Goal: Information Seeking & Learning: Learn about a topic

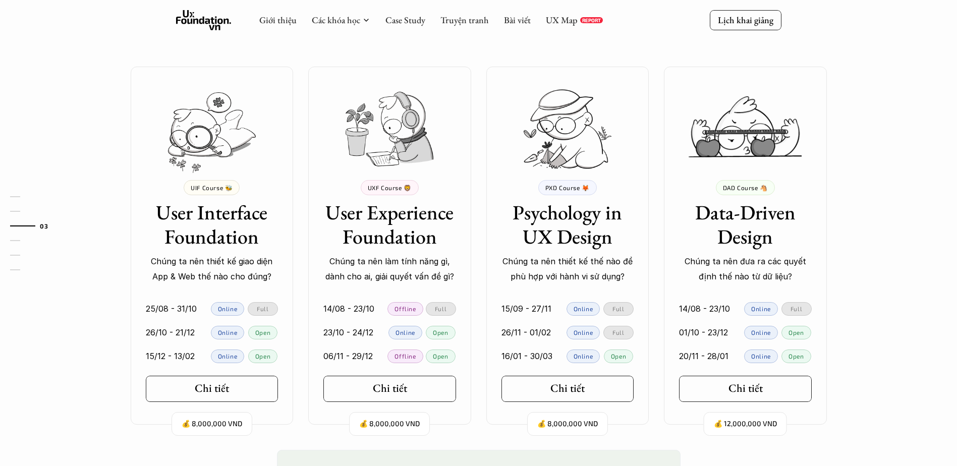
scroll to position [858, 0]
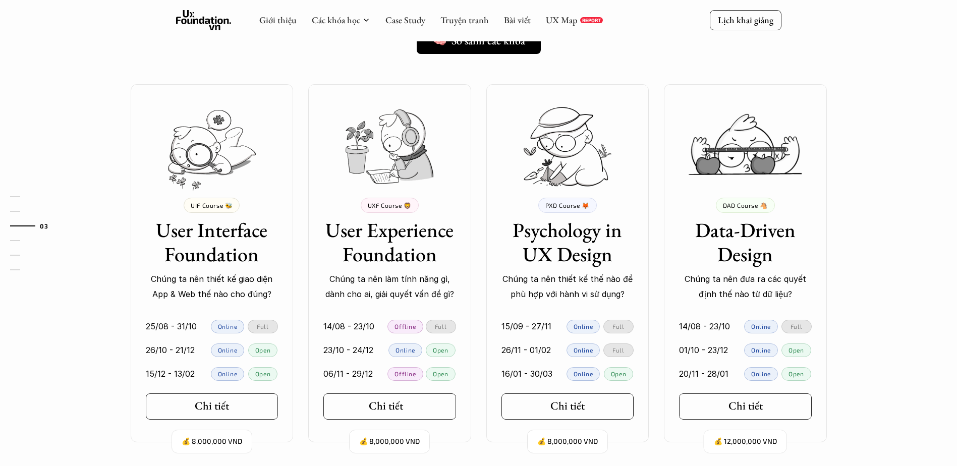
click at [406, 412] on div "Chi tiết" at bounding box center [392, 406] width 47 height 13
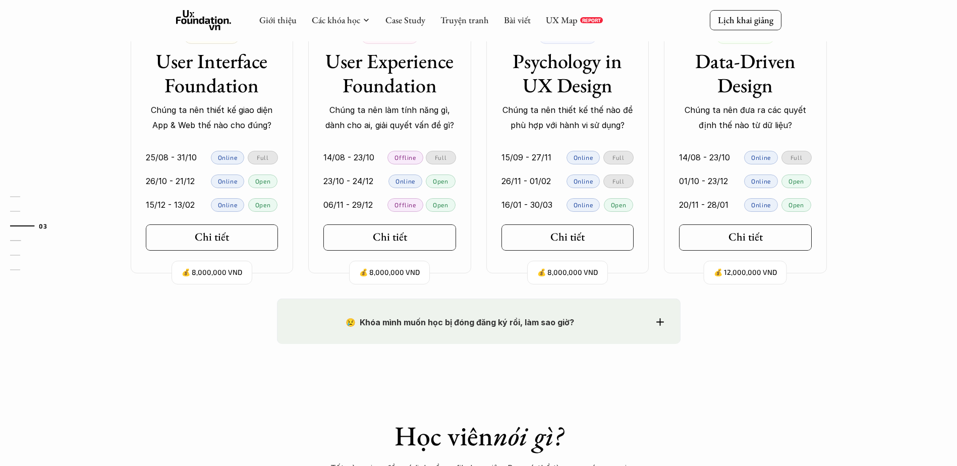
scroll to position [1009, 0]
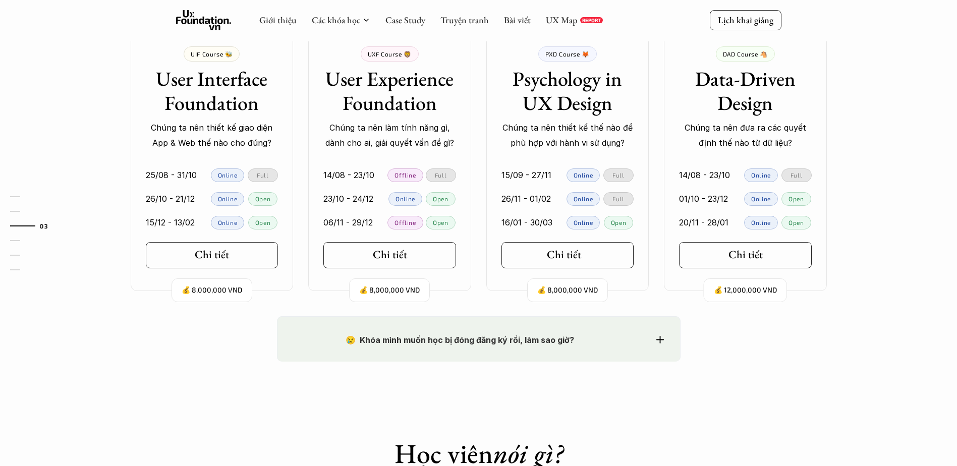
click at [586, 253] on icon at bounding box center [590, 255] width 8 height 8
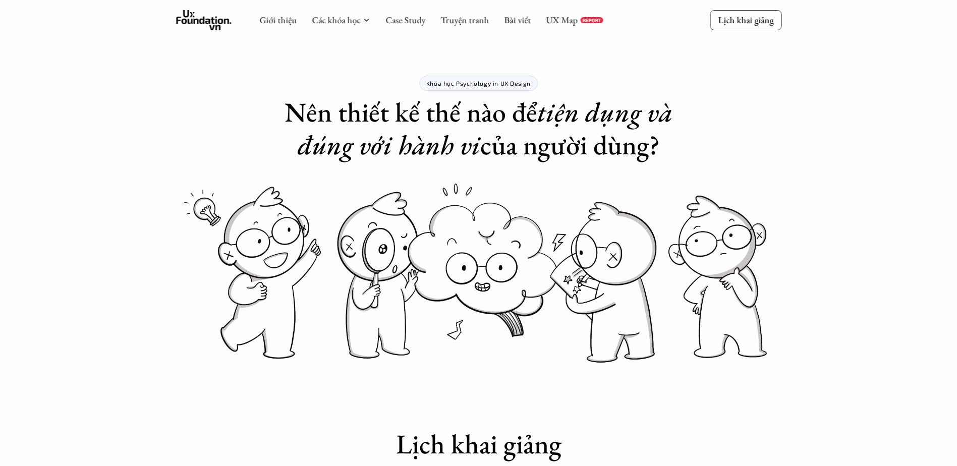
click at [428, 245] on img at bounding box center [479, 275] width 606 height 186
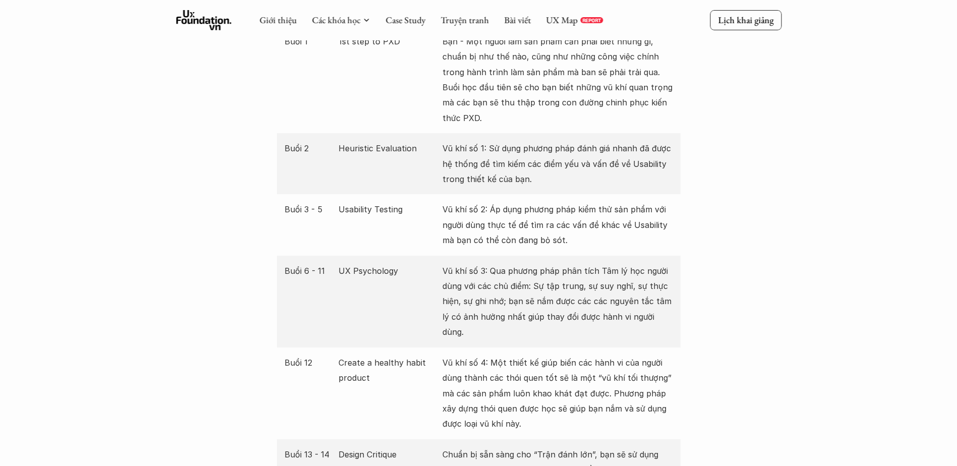
scroll to position [1867, 0]
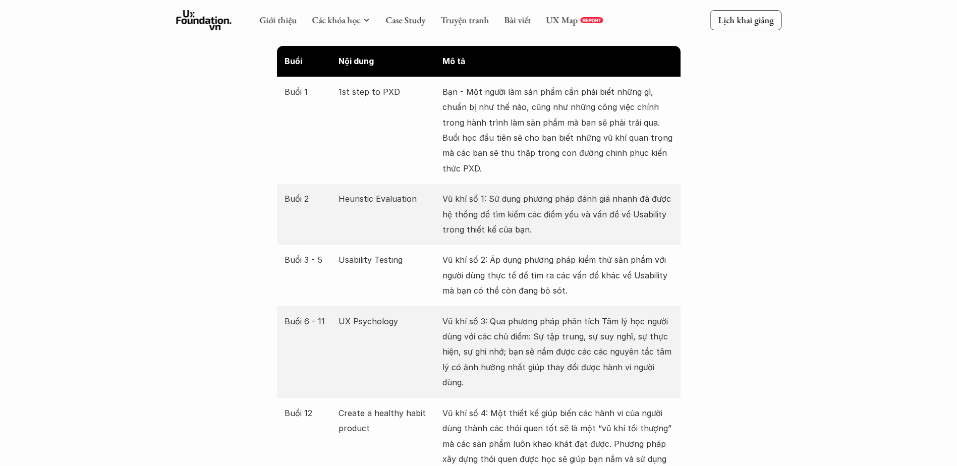
click at [386, 309] on div "Buổi 6 - 11 UX Psychology Vũ khí số 3: Qua phương pháp phân tích Tâm lý học ngư…" at bounding box center [479, 352] width 404 height 92
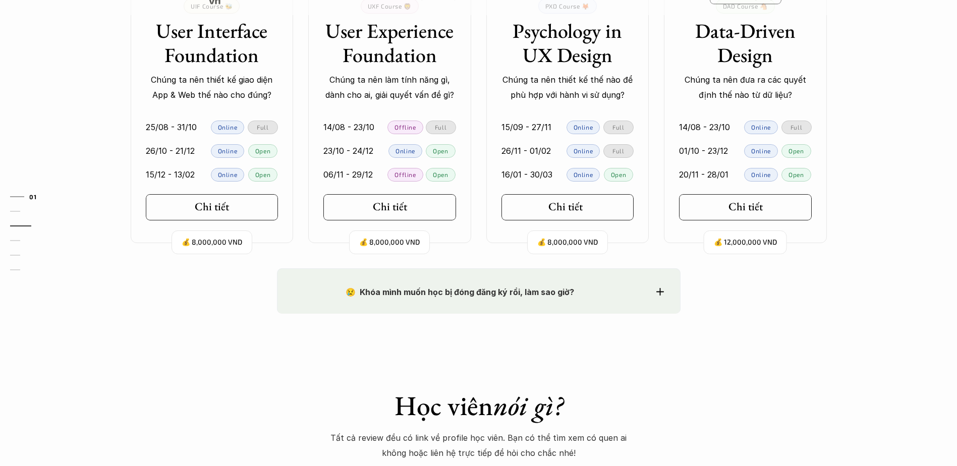
scroll to position [1060, 0]
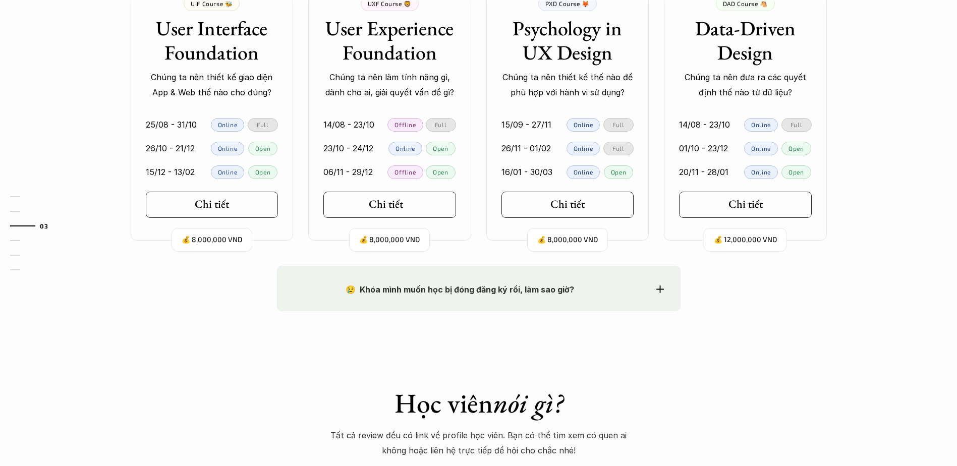
click at [350, 203] on link "Chi tiết" at bounding box center [389, 205] width 133 height 26
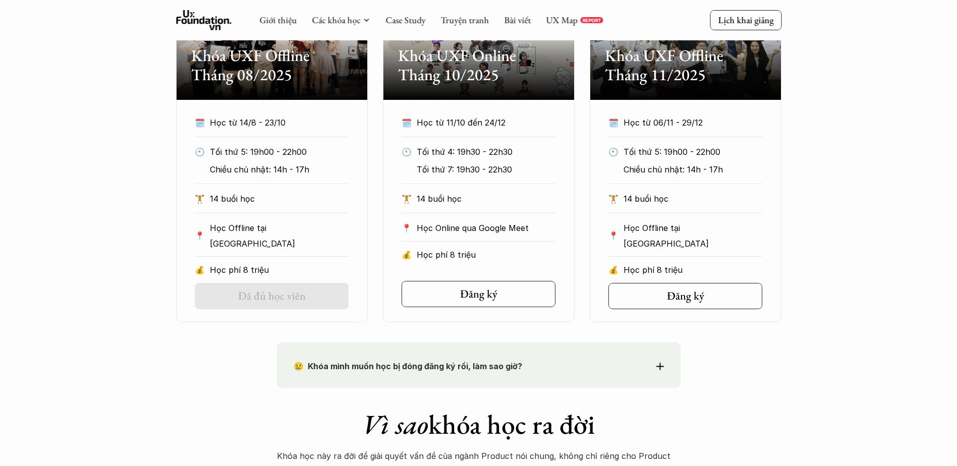
scroll to position [505, 0]
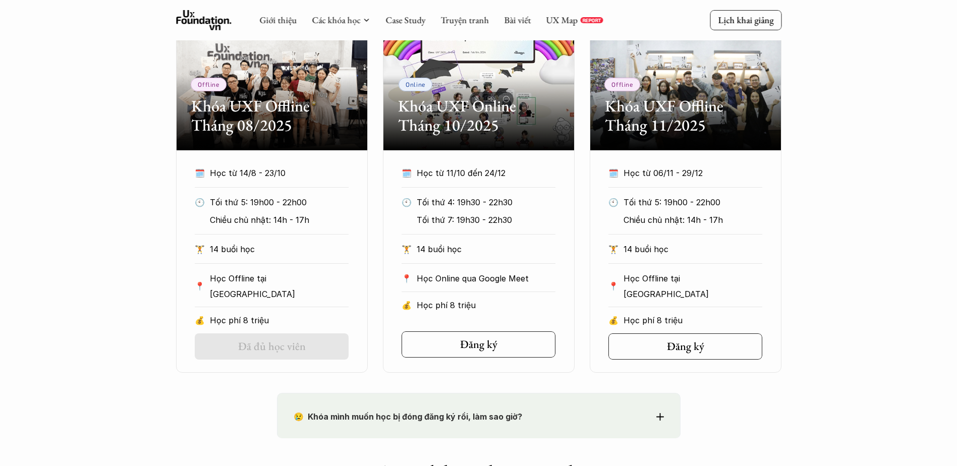
click at [125, 191] on div "Offline Khóa UXF Offline Tháng 08/2025 🗓️ Học từ 14/8 - 23/10 🕙 Tối thứ 5: 19h0…" at bounding box center [478, 186] width 957 height 374
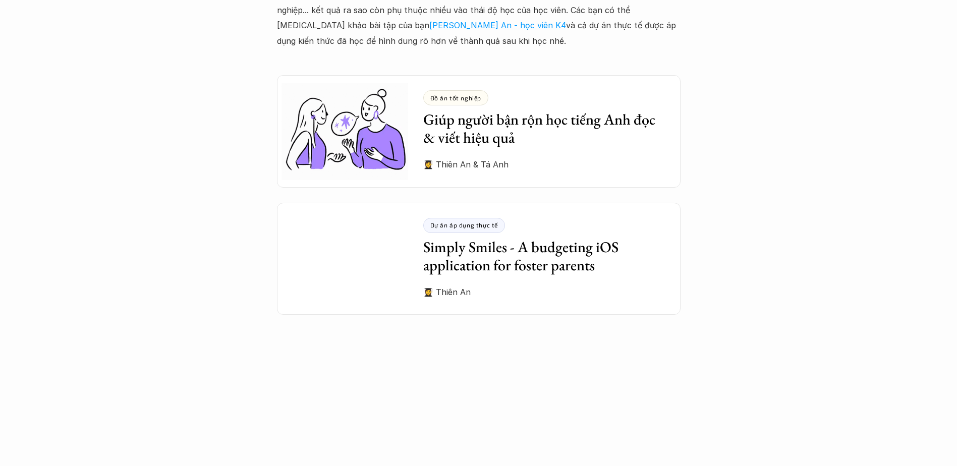
scroll to position [2775, 0]
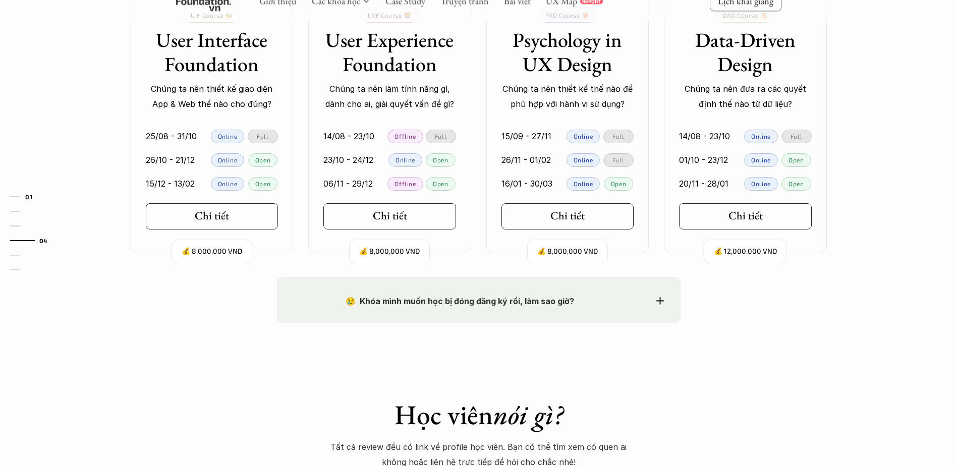
scroll to position [1009, 0]
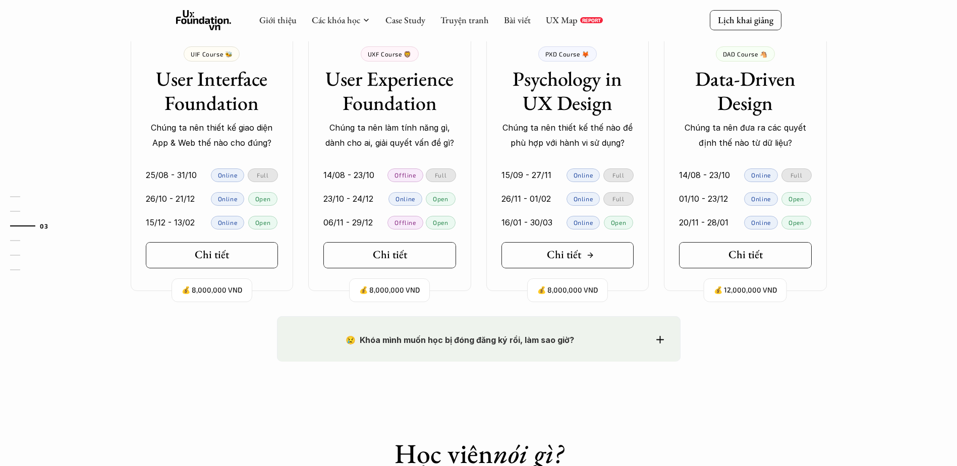
click at [581, 250] on h5 "Chi tiết" at bounding box center [564, 254] width 34 height 13
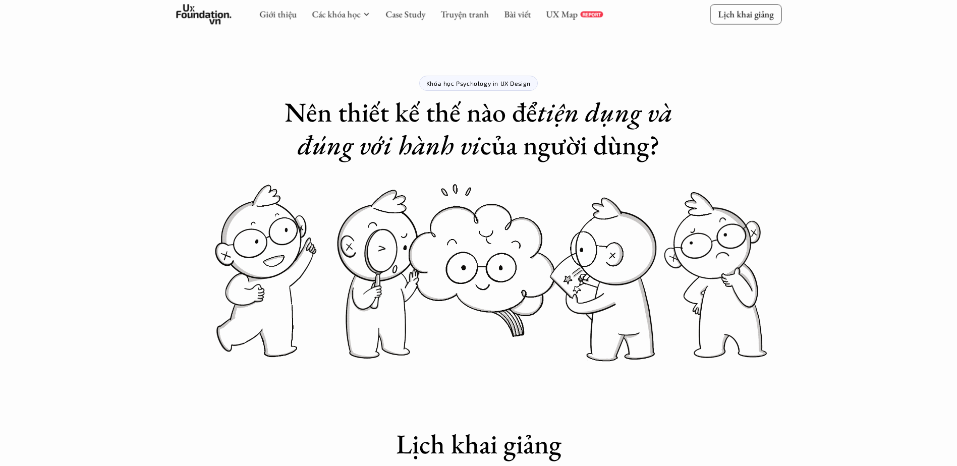
scroll to position [1009, 0]
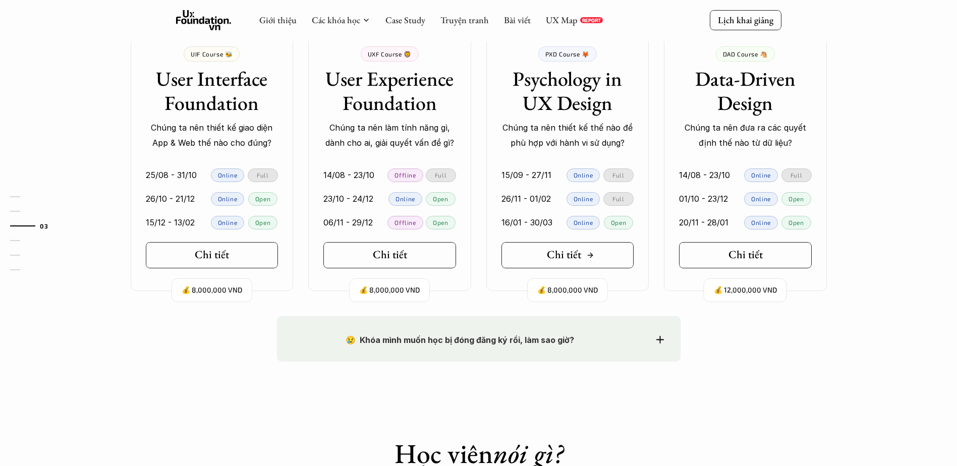
click at [586, 255] on icon at bounding box center [590, 255] width 8 height 8
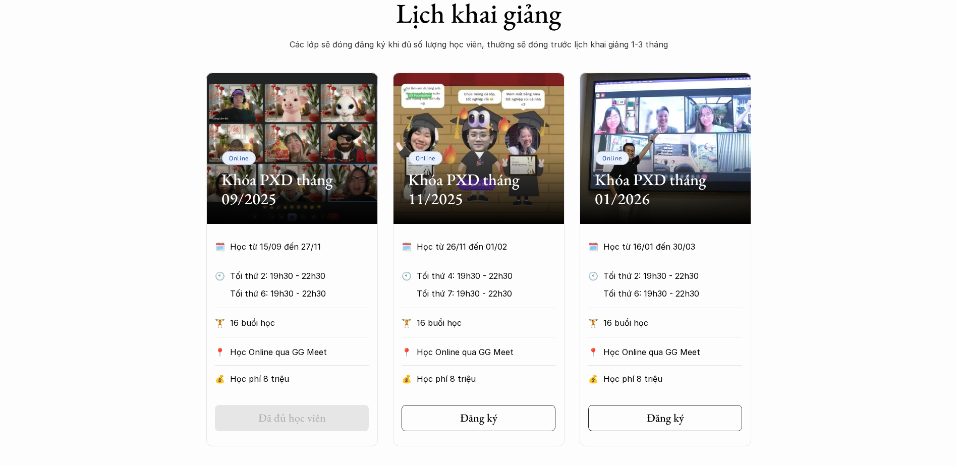
scroll to position [454, 0]
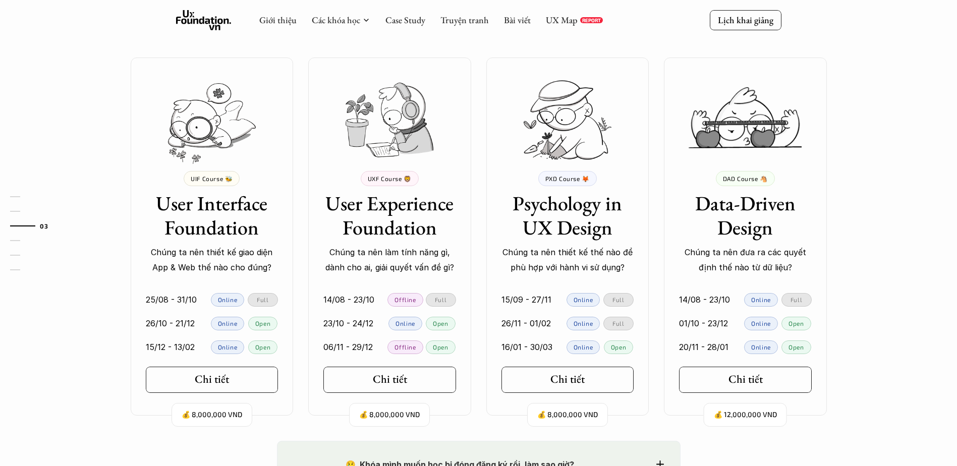
scroll to position [858, 0]
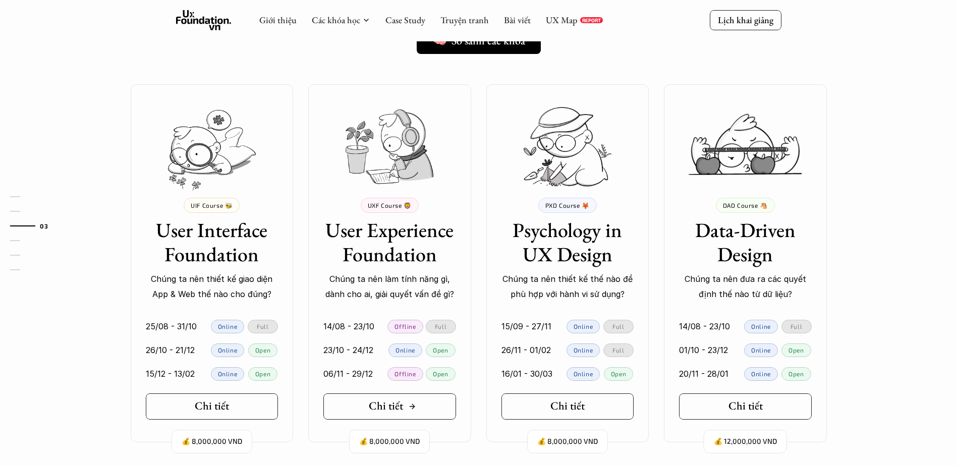
click at [411, 407] on line at bounding box center [412, 407] width 5 height 0
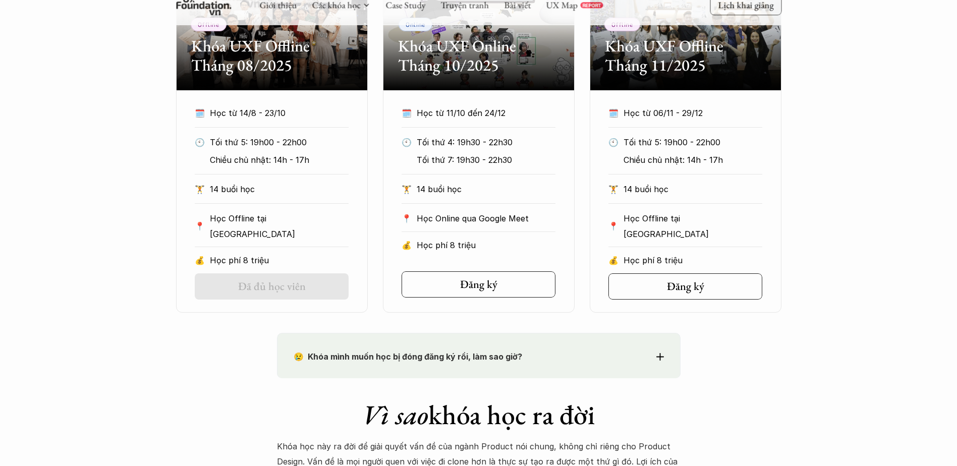
scroll to position [505, 0]
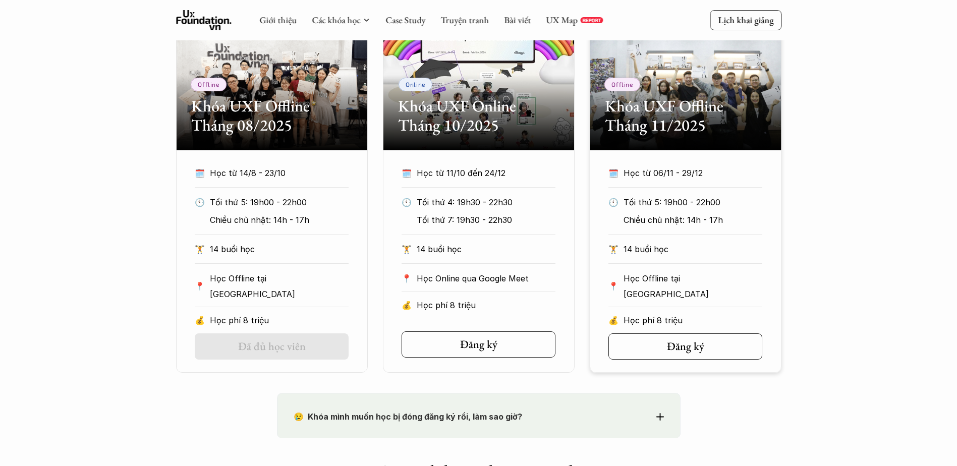
click at [813, 207] on div "Offline Khóa UXF Offline Tháng 08/2025 🗓️ Học từ 14/8 - 23/10 🕙 Tối thứ 5: 19h0…" at bounding box center [478, 186] width 957 height 374
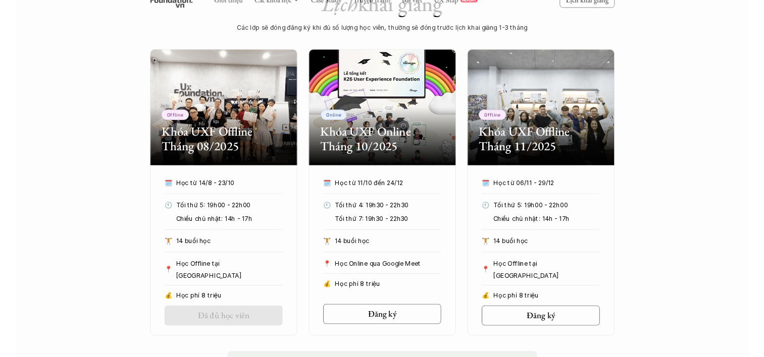
scroll to position [454, 0]
